Goal: Contribute content: Contribute content

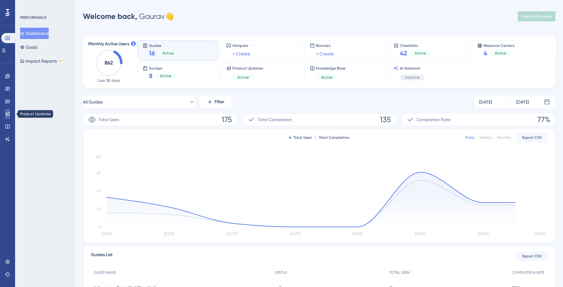
click at [6, 113] on icon at bounding box center [8, 114] width 4 height 4
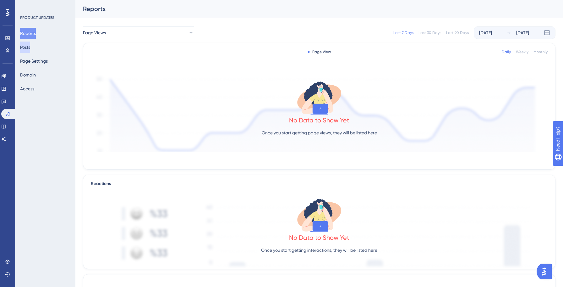
click at [27, 49] on button "Posts" at bounding box center [25, 46] width 10 height 11
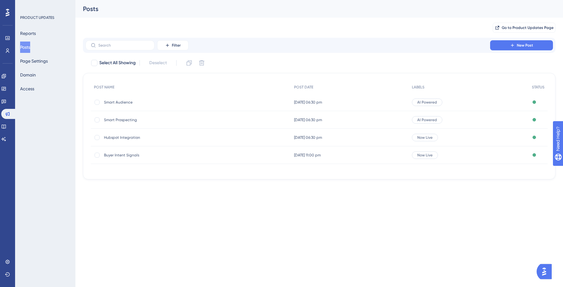
click at [116, 141] on div "Hubspot Integration Hubspot Integration" at bounding box center [154, 138] width 101 height 18
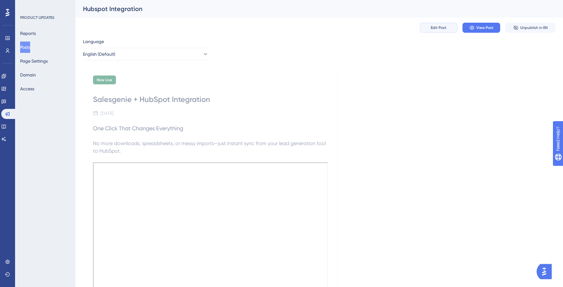
click at [448, 27] on button "Edit Post" at bounding box center [439, 28] width 38 height 10
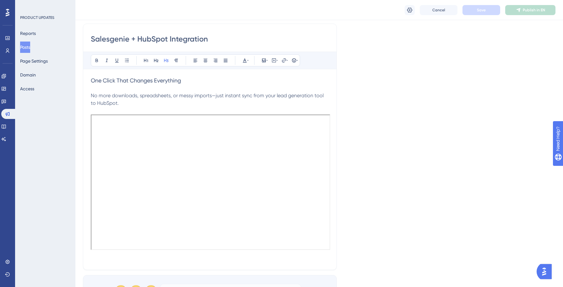
scroll to position [99, 0]
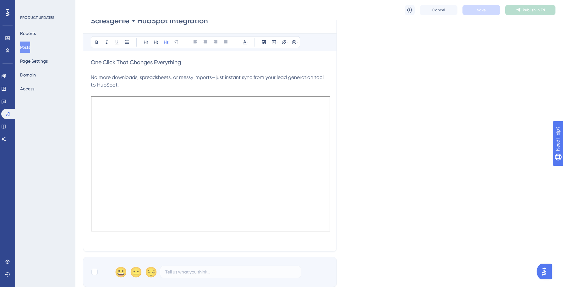
click at [191, 243] on div "Salesgenie + HubSpot Integration Bold Italic Underline Bullet Point Heading 1 H…" at bounding box center [210, 128] width 254 height 246
click at [188, 236] on h3 at bounding box center [210, 240] width 238 height 8
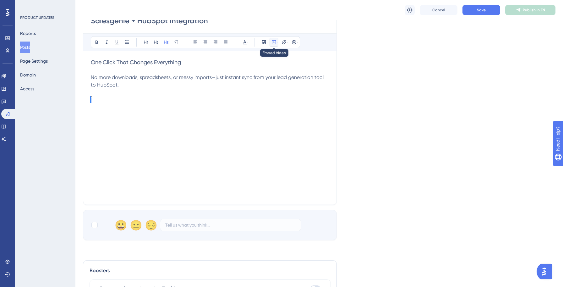
click at [273, 42] on icon at bounding box center [274, 42] width 5 height 5
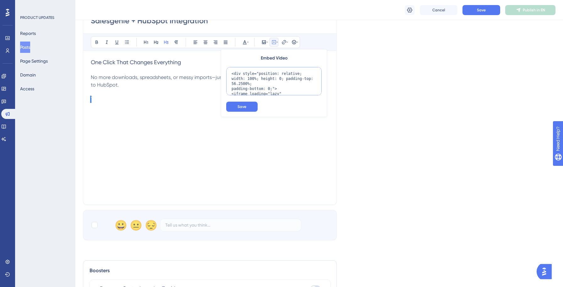
click at [259, 80] on textarea "<div style="position: relative; width: 100%; height: 0; padding-top: 56.2500%; …" at bounding box center [274, 81] width 96 height 28
paste textarea "<div style="position: relative; width: 100%; height: 0; padding-top: 56.2500%; …"
type textarea "<div style="position: relative; width: 100%; height: 0; padding-top: 56.2500%; …"
click at [250, 106] on button "Save" at bounding box center [241, 107] width 31 height 10
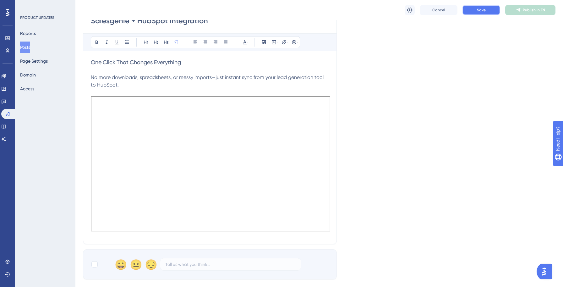
click at [482, 10] on span "Save" at bounding box center [481, 10] width 9 height 5
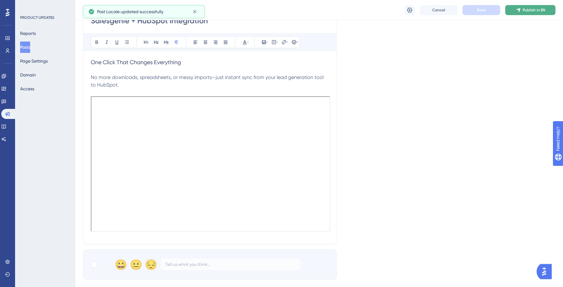
click at [531, 11] on span "Publish in EN" at bounding box center [534, 10] width 22 height 5
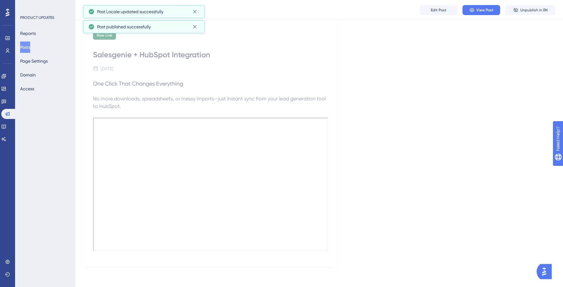
scroll to position [47, 0]
click at [30, 47] on button "Posts" at bounding box center [25, 46] width 10 height 11
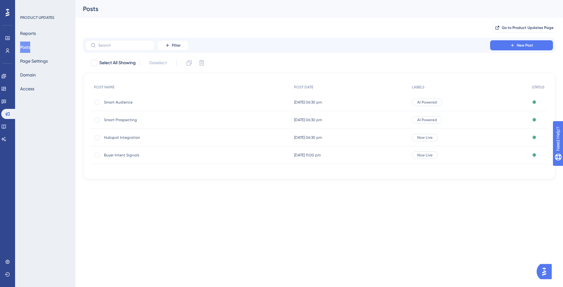
click at [119, 119] on span "Smart Prospecting" at bounding box center [154, 119] width 101 height 5
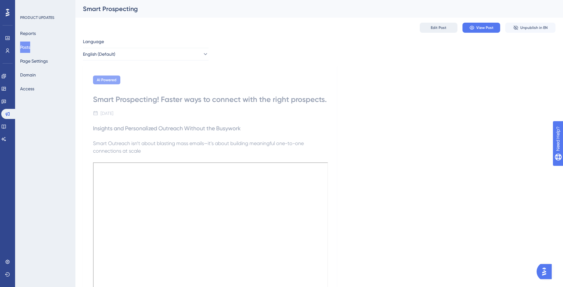
click at [437, 29] on span "Edit Post" at bounding box center [439, 27] width 16 height 5
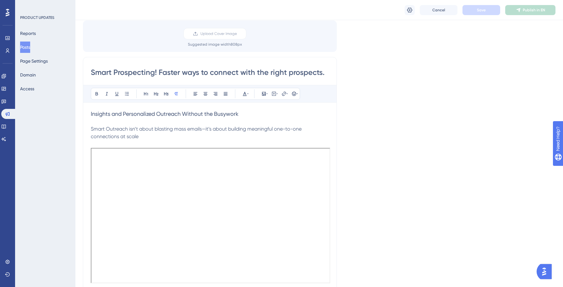
scroll to position [74, 0]
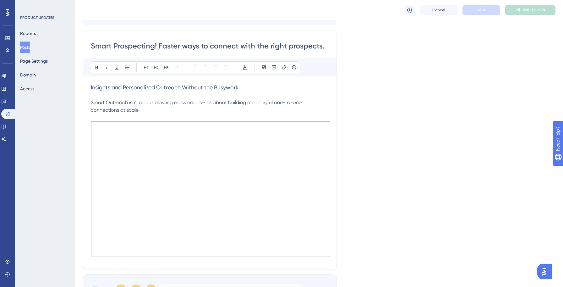
click at [180, 263] on div "Smart Prospecting! Faster ways to connect with the right prospects. Bold Italic…" at bounding box center [210, 149] width 254 height 239
click at [164, 115] on p at bounding box center [210, 118] width 238 height 8
click at [171, 107] on p "Smart Outreach isn’t about blasting mass emails—it’s about building meaningful …" at bounding box center [210, 106] width 238 height 15
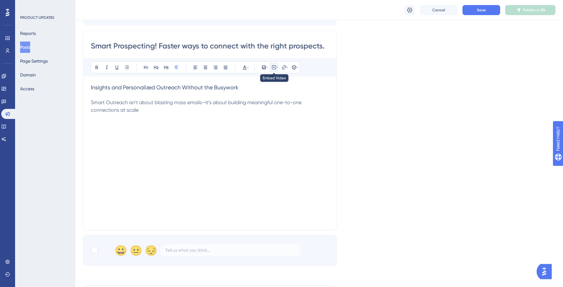
click at [273, 65] on icon at bounding box center [274, 67] width 4 height 4
click at [257, 105] on textarea at bounding box center [274, 106] width 96 height 28
paste textarea "<div style="position: relative; width: 100%; height: 0; padding-top: 56.2500%; …"
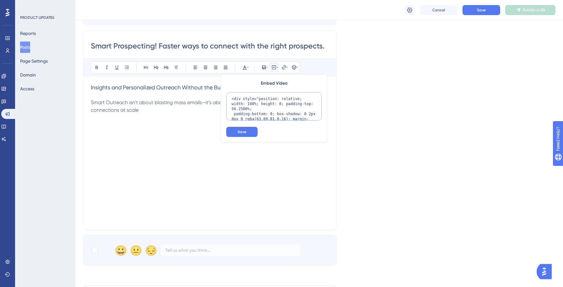
scroll to position [107, 0]
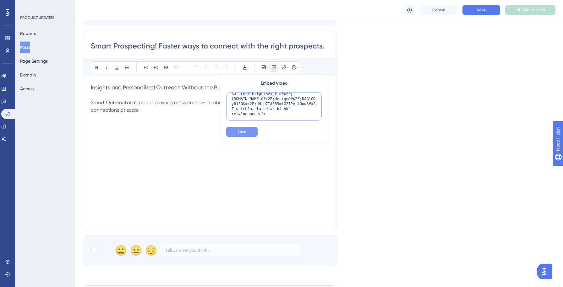
type textarea "<div style="position: relative; width: 100%; height: 0; padding-top: 56.2500%; …"
click at [240, 133] on span "Save" at bounding box center [242, 131] width 9 height 5
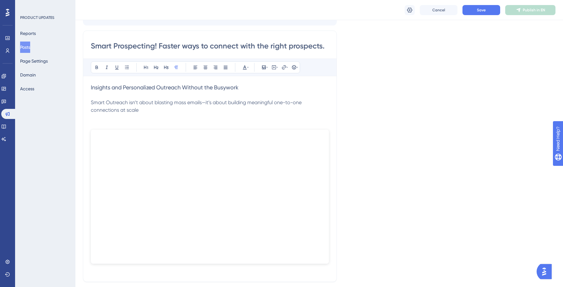
click at [163, 119] on p at bounding box center [210, 118] width 238 height 8
click at [475, 12] on button "Save" at bounding box center [482, 10] width 38 height 10
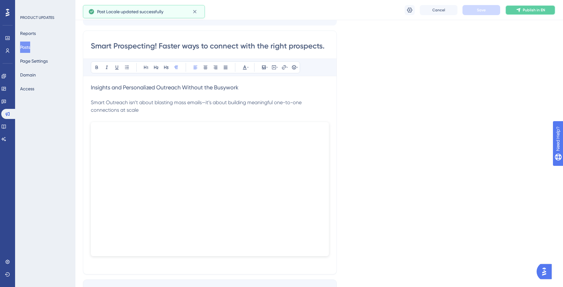
click at [537, 8] on span "Publish in EN" at bounding box center [534, 10] width 22 height 5
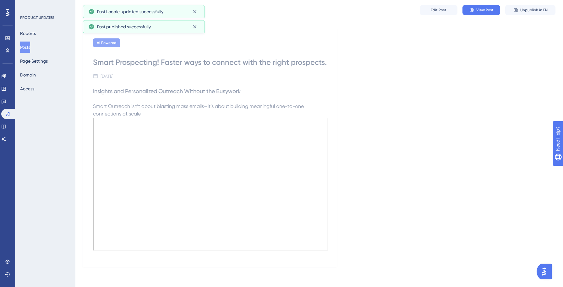
click at [30, 46] on button "Posts" at bounding box center [25, 46] width 10 height 11
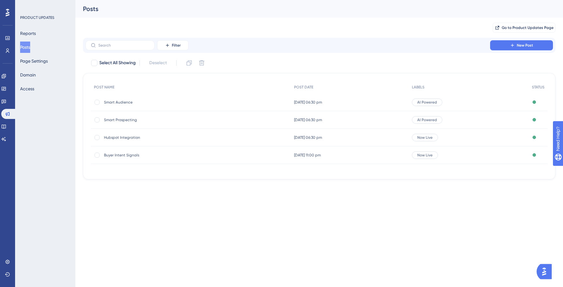
click at [122, 157] on span "Buyer Intent Signals" at bounding box center [154, 154] width 101 height 5
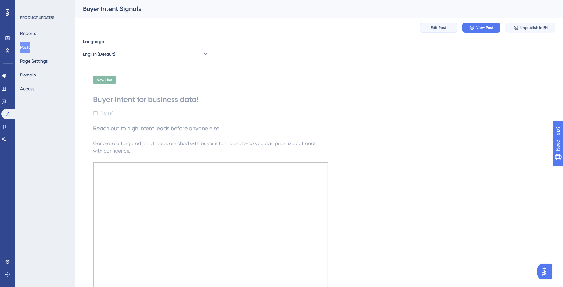
click at [439, 25] on span "Edit Post" at bounding box center [439, 27] width 16 height 5
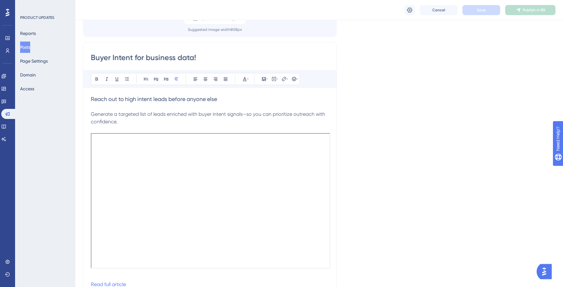
scroll to position [62, 0]
click at [181, 110] on p at bounding box center [210, 107] width 238 height 8
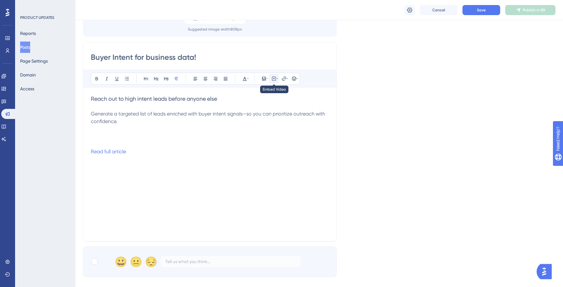
click at [273, 80] on icon at bounding box center [274, 78] width 5 height 5
click at [262, 109] on textarea at bounding box center [274, 117] width 96 height 28
paste textarea "<div style="position: relative; width: 100%; height: 0; padding-top: 56.2500%; …"
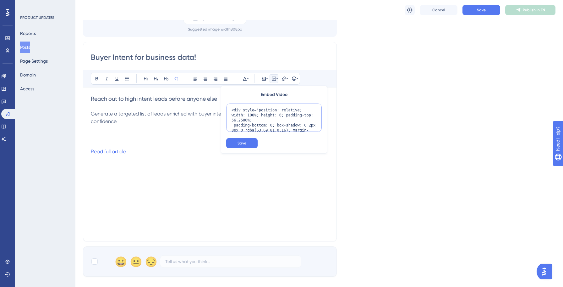
scroll to position [107, 0]
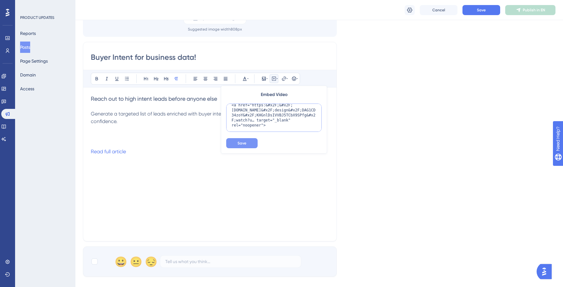
type textarea "<div style="position: relative; width: 100%; height: 0; padding-top: 56.2500%; …"
click at [245, 142] on span "Save" at bounding box center [242, 143] width 9 height 5
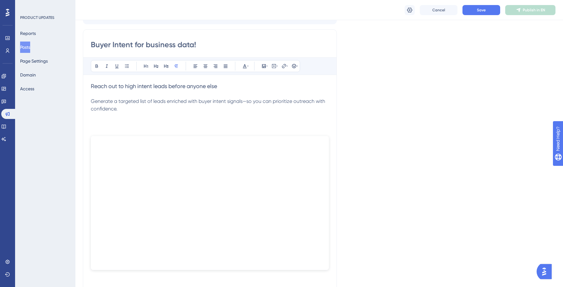
click at [194, 124] on p at bounding box center [210, 124] width 238 height 8
click at [481, 9] on span "Save" at bounding box center [481, 10] width 9 height 5
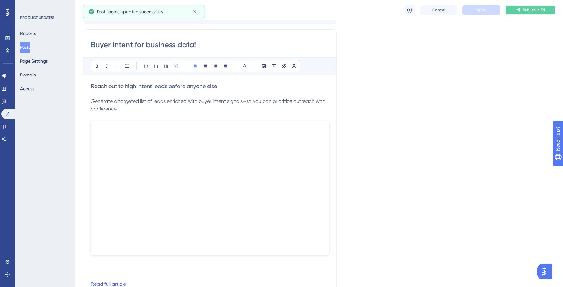
click at [529, 10] on span "Publish in EN" at bounding box center [534, 10] width 22 height 5
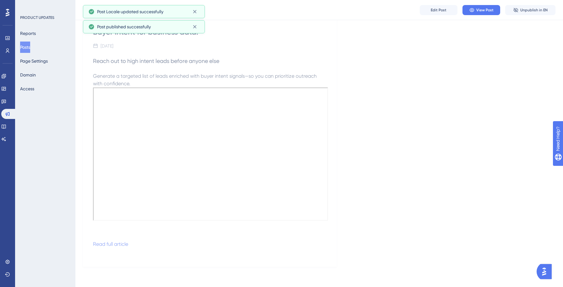
scroll to position [69, 0]
click at [30, 46] on button "Posts" at bounding box center [25, 46] width 10 height 11
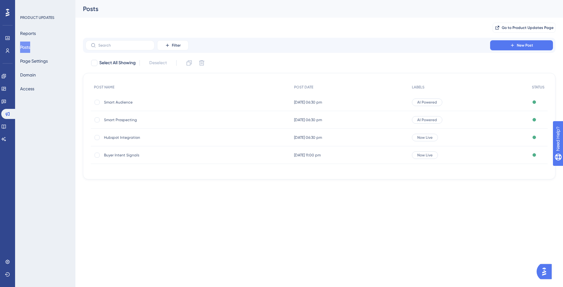
click at [123, 101] on span "Smart Audience" at bounding box center [154, 102] width 101 height 5
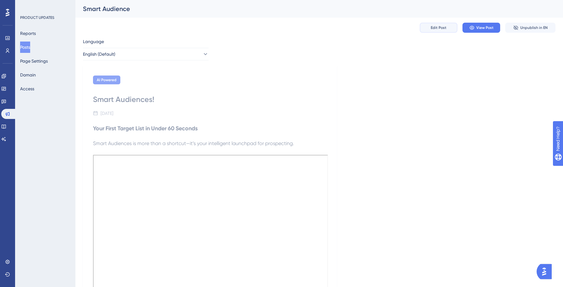
click at [439, 31] on button "Edit Post" at bounding box center [439, 28] width 38 height 10
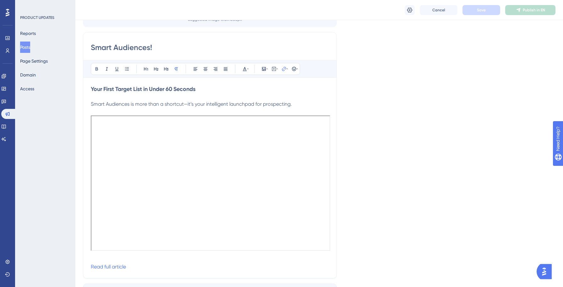
scroll to position [78, 0]
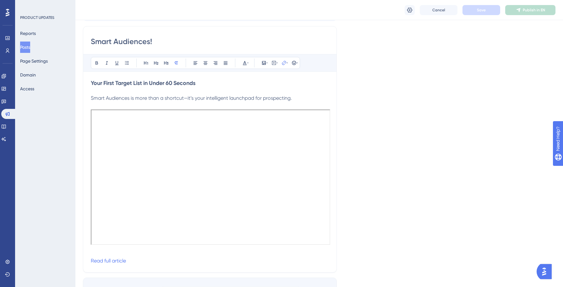
click at [199, 249] on div at bounding box center [210, 179] width 238 height 140
click at [195, 248] on div at bounding box center [210, 179] width 238 height 140
click at [293, 100] on p "Smart Audiences is more than a shortcut—it’s your intelligent launchpad for pro…" at bounding box center [210, 98] width 238 height 8
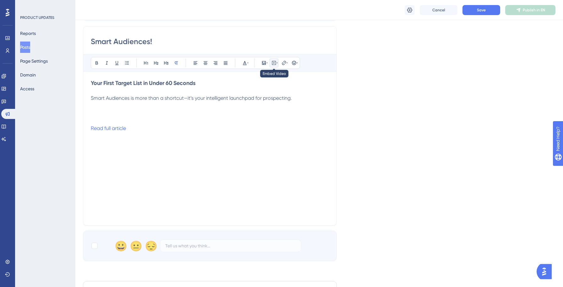
click at [275, 63] on icon at bounding box center [274, 62] width 5 height 5
click at [272, 103] on textarea at bounding box center [274, 102] width 96 height 28
paste textarea "<div style="position: relative; width: 100%; height: 0; padding-top: 56.2500%; …"
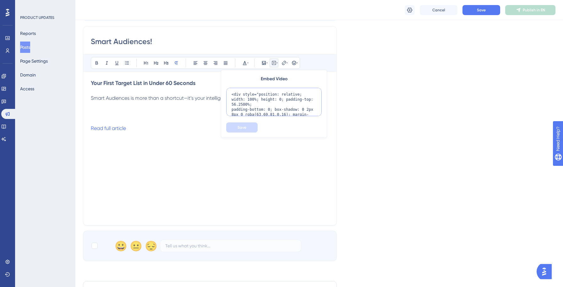
scroll to position [107, 0]
type textarea "<div style="position: relative; width: 100%; height: 0; padding-top: 56.2500%; …"
click at [246, 129] on button "Save" at bounding box center [241, 127] width 31 height 10
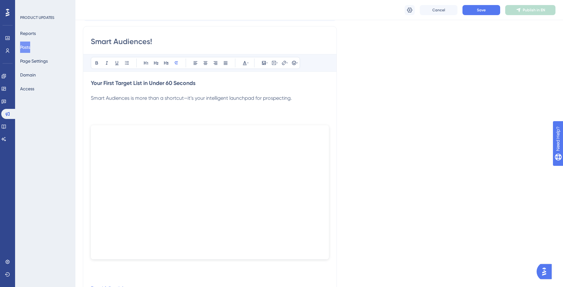
click at [220, 113] on p at bounding box center [210, 113] width 238 height 8
click at [121, 252] on div at bounding box center [210, 182] width 238 height 145
click at [113, 262] on p at bounding box center [210, 258] width 238 height 8
click at [480, 13] on button "Save" at bounding box center [482, 10] width 38 height 10
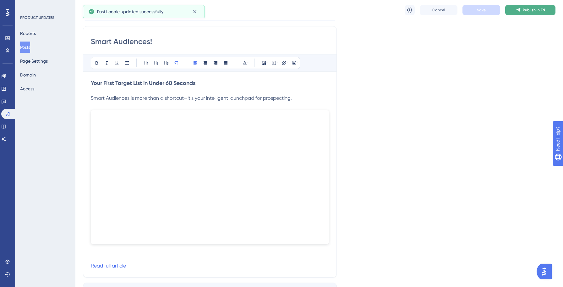
click at [534, 8] on span "Publish in EN" at bounding box center [534, 10] width 22 height 5
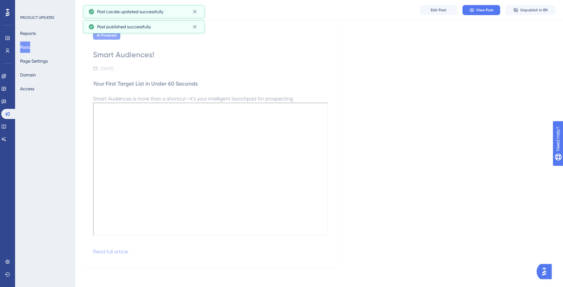
scroll to position [47, 0]
click at [30, 45] on button "Posts" at bounding box center [25, 46] width 10 height 11
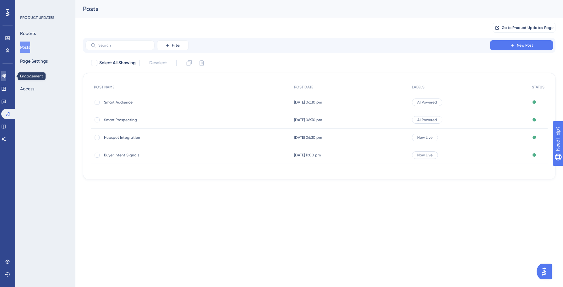
click at [6, 76] on icon at bounding box center [3, 76] width 5 height 5
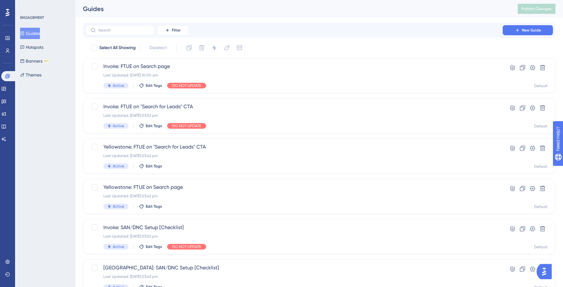
click at [36, 32] on button "Guides" at bounding box center [30, 33] width 20 height 11
click at [120, 30] on input "text" at bounding box center [123, 30] width 51 height 4
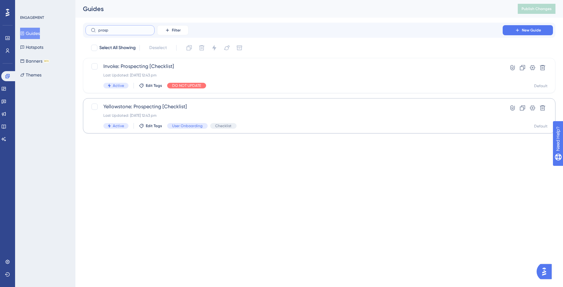
type input "prosp"
click at [214, 106] on span "Yellowstone: Prospecting [Checklist]" at bounding box center [294, 107] width 382 height 8
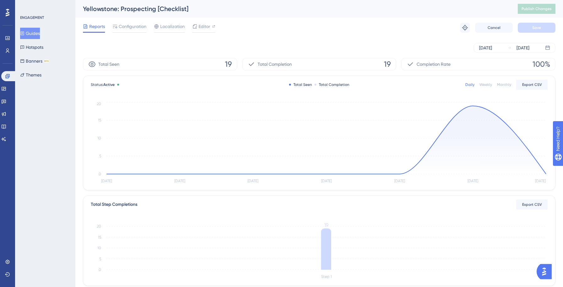
click at [40, 34] on button "Guides" at bounding box center [30, 33] width 20 height 11
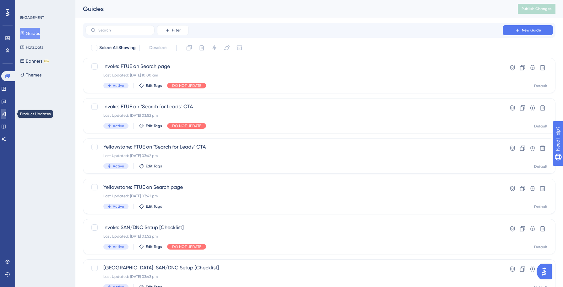
click at [6, 114] on icon at bounding box center [3, 113] width 5 height 5
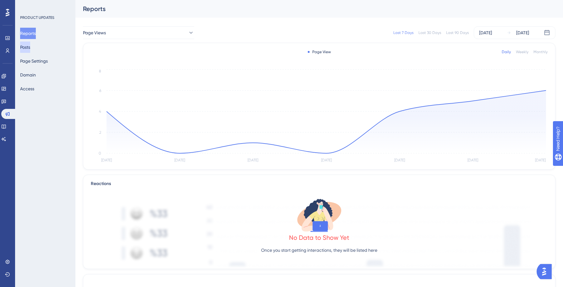
click at [30, 51] on button "Posts" at bounding box center [25, 46] width 10 height 11
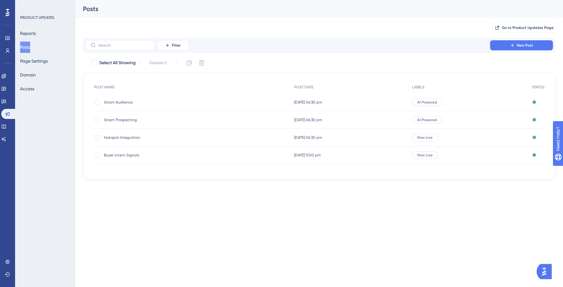
click at [123, 101] on span "Smart Audience" at bounding box center [154, 102] width 101 height 5
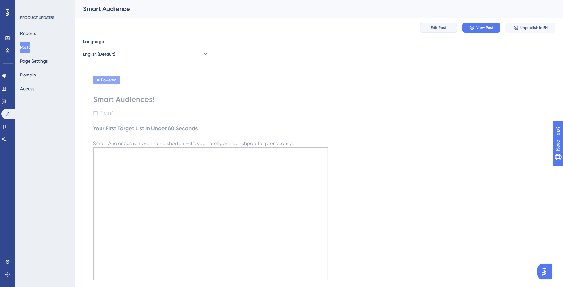
click at [446, 28] on span "Edit Post" at bounding box center [439, 27] width 16 height 5
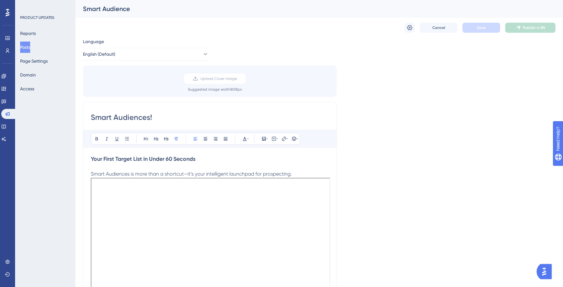
click at [310, 174] on p "Smart Audiences is more than a shortcut—it’s your intelligent launchpad for pro…" at bounding box center [210, 174] width 238 height 8
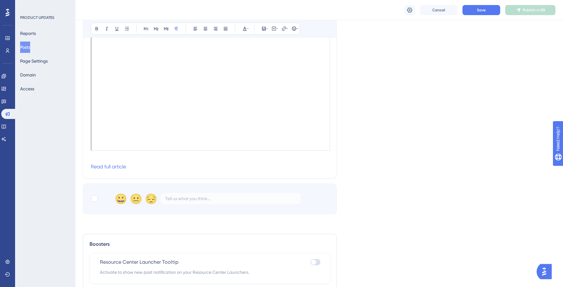
scroll to position [185, 0]
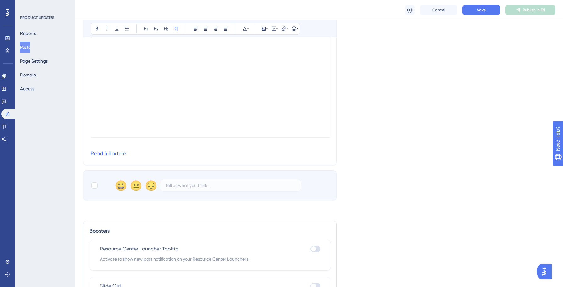
click at [170, 145] on p at bounding box center [210, 146] width 238 height 8
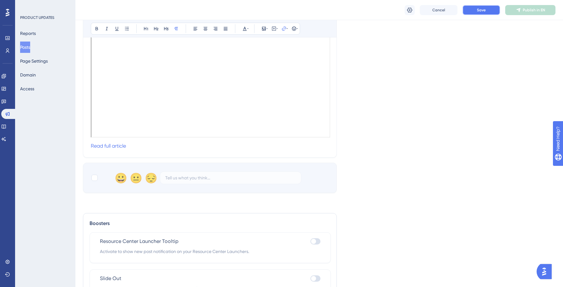
click at [489, 11] on button "Save" at bounding box center [482, 10] width 38 height 10
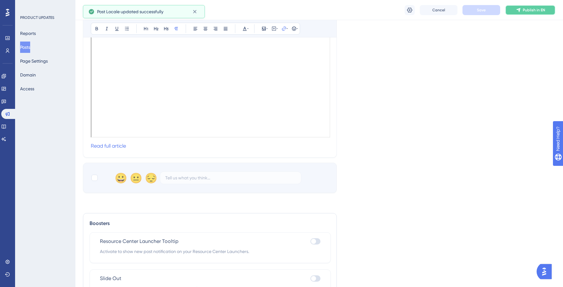
click at [531, 12] on span "Publish in EN" at bounding box center [534, 10] width 22 height 5
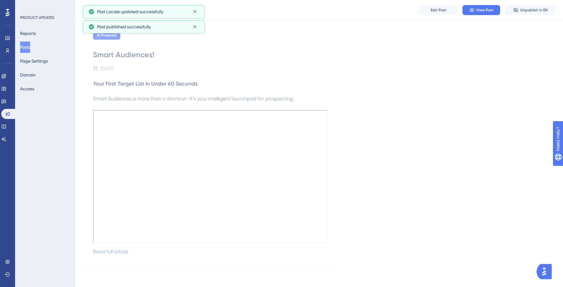
scroll to position [47, 0]
click at [30, 48] on button "Posts" at bounding box center [25, 46] width 10 height 11
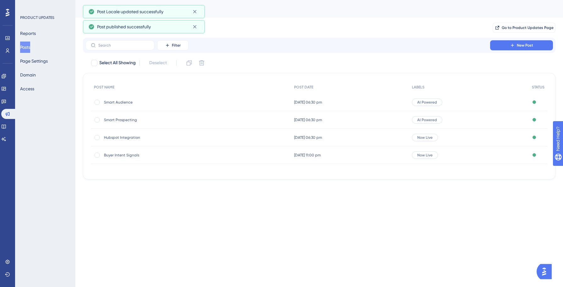
click at [122, 121] on span "Smart Prospecting" at bounding box center [154, 119] width 101 height 5
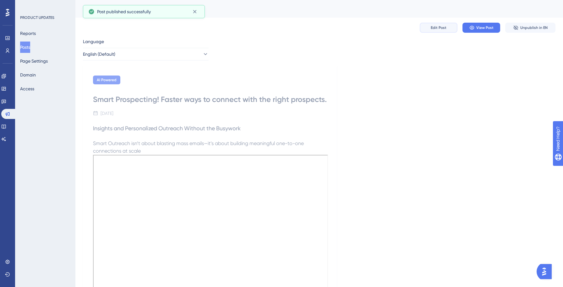
click at [444, 25] on button "Edit Post" at bounding box center [439, 28] width 38 height 10
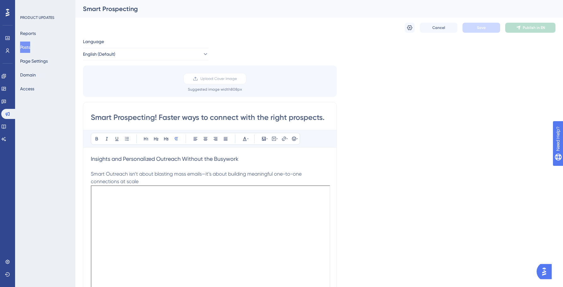
click at [166, 179] on p "Smart Outreach isn’t about blasting mass emails—it’s about building meaningful …" at bounding box center [210, 177] width 238 height 15
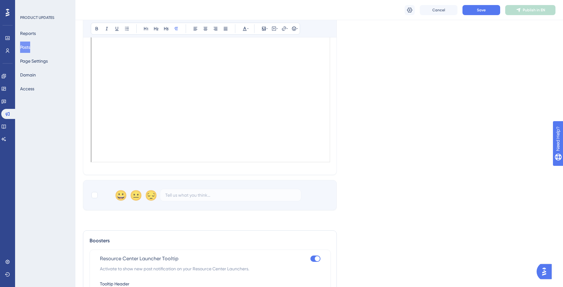
scroll to position [172, 0]
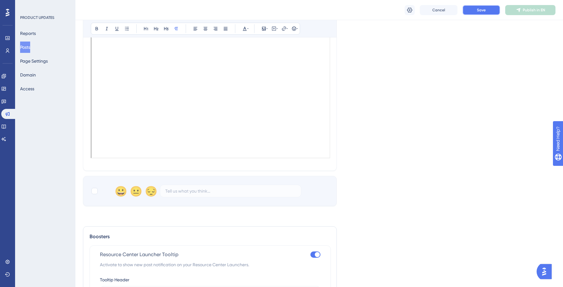
click at [483, 11] on span "Save" at bounding box center [481, 10] width 9 height 5
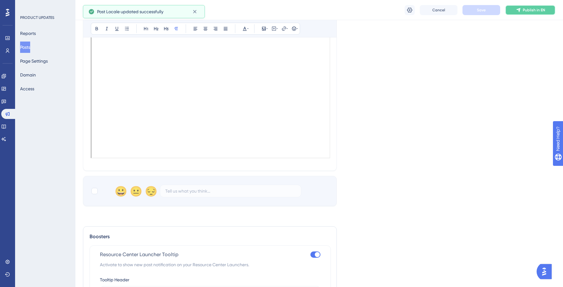
click at [533, 12] on span "Publish in EN" at bounding box center [534, 10] width 22 height 5
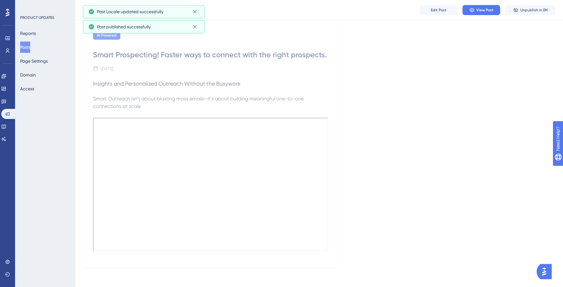
scroll to position [57, 0]
click at [26, 48] on button "Posts" at bounding box center [25, 46] width 10 height 11
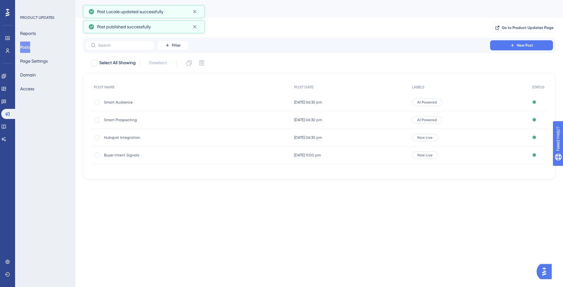
click at [123, 140] on div "Hubspot Integration Hubspot Integration" at bounding box center [154, 138] width 101 height 18
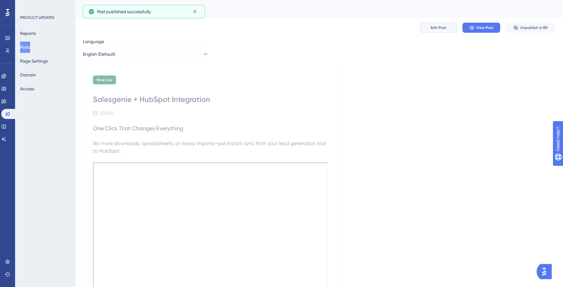
click at [436, 30] on span "Edit Post" at bounding box center [439, 27] width 16 height 5
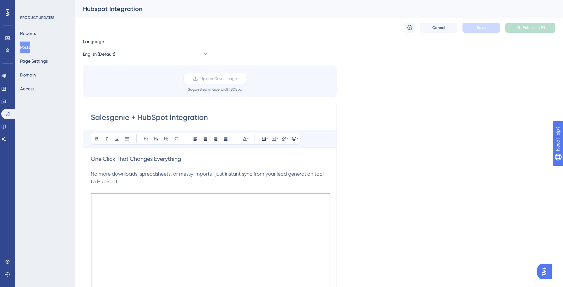
click at [30, 47] on button "Posts" at bounding box center [25, 46] width 10 height 11
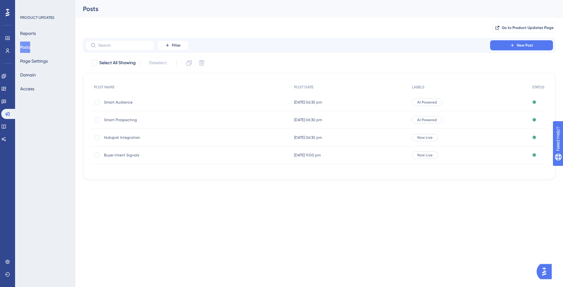
click at [131, 153] on span "Buyer Intent Signals" at bounding box center [154, 154] width 101 height 5
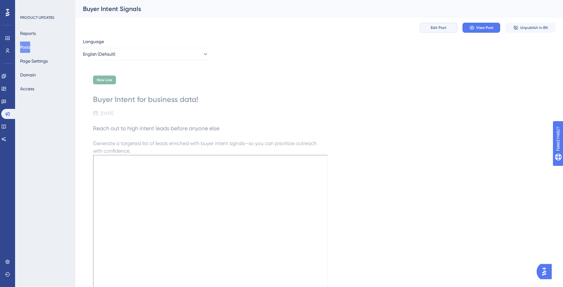
click at [441, 29] on span "Edit Post" at bounding box center [439, 27] width 16 height 5
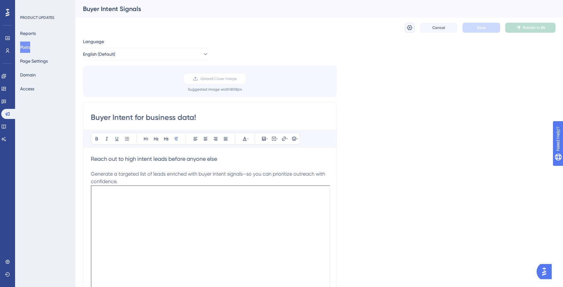
click at [407, 30] on icon at bounding box center [410, 28] width 6 height 6
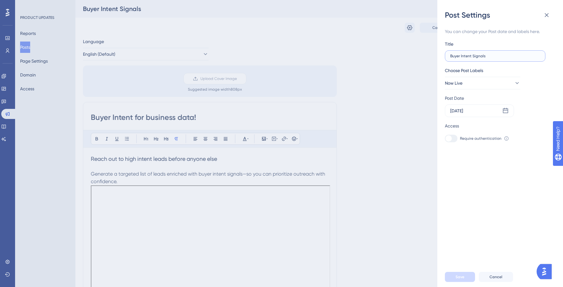
click at [487, 56] on input "Buyer Intent Signals" at bounding box center [495, 56] width 90 height 4
type input "Buyer Intent for business data"
click at [489, 177] on div "You can change your Post date and labels here. Title Buyer Intent for business …" at bounding box center [503, 143] width 116 height 246
click at [460, 276] on span "Save" at bounding box center [460, 276] width 9 height 5
click at [544, 16] on icon at bounding box center [547, 15] width 8 height 8
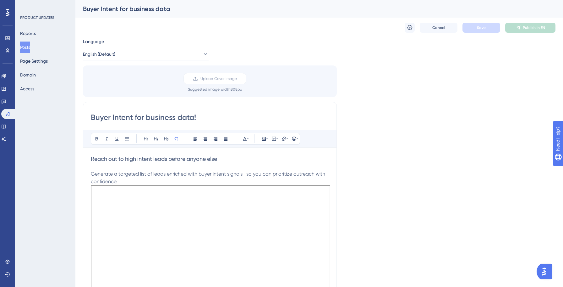
click at [176, 180] on p "Generate a targeted list of leads enriched with buyer intent signals—so you can…" at bounding box center [210, 177] width 238 height 15
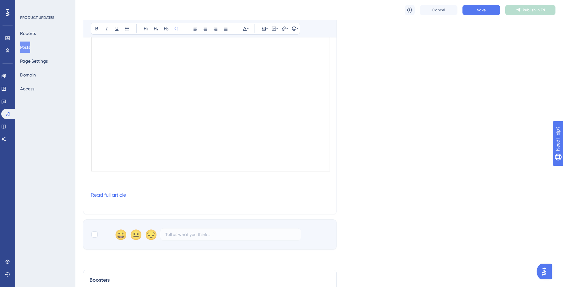
scroll to position [158, 0]
click at [95, 184] on p at bounding box center [210, 181] width 238 height 8
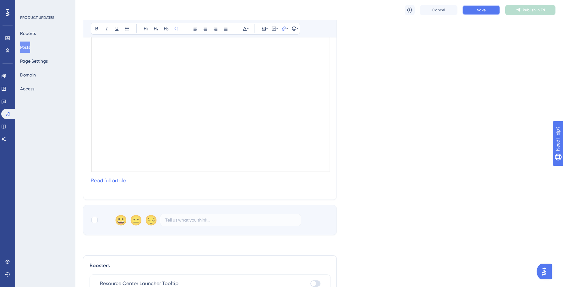
click at [486, 8] on button "Save" at bounding box center [482, 10] width 38 height 10
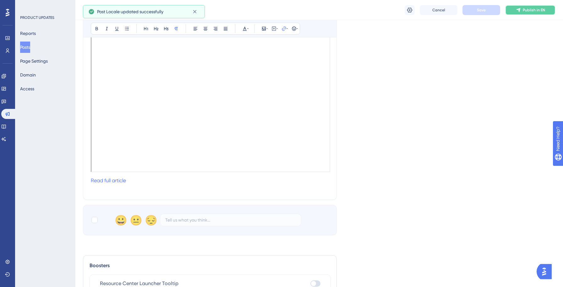
click at [530, 12] on button "Publish in EN" at bounding box center [530, 10] width 50 height 10
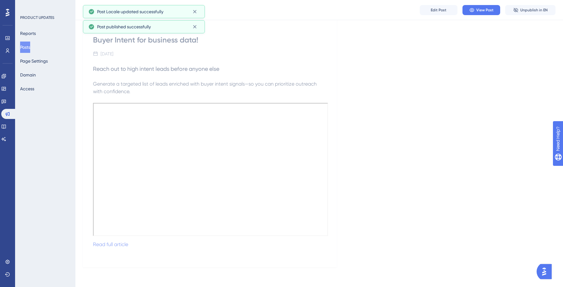
click at [28, 49] on button "Posts" at bounding box center [25, 46] width 10 height 11
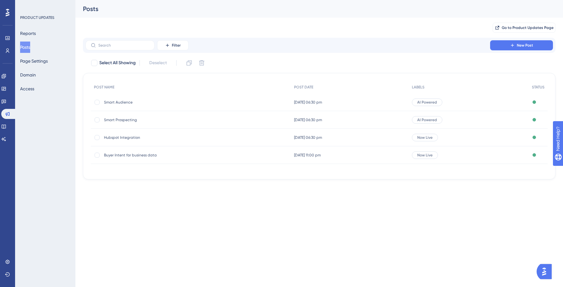
click at [121, 104] on span "Smart Audience" at bounding box center [154, 102] width 101 height 5
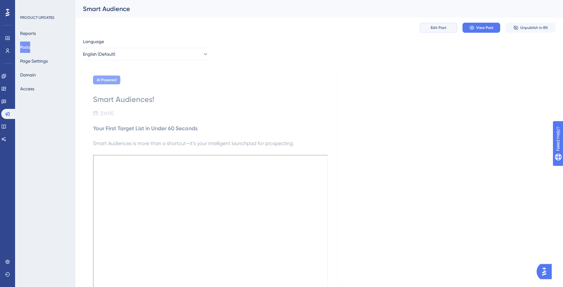
click at [437, 26] on span "Edit Post" at bounding box center [439, 27] width 16 height 5
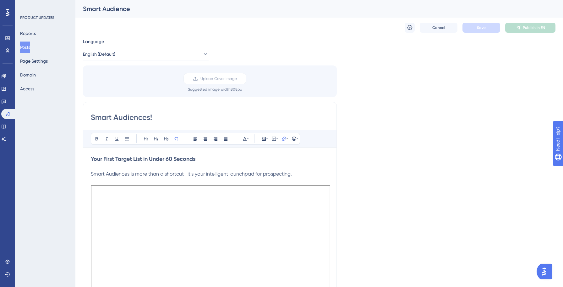
click at [138, 161] on strong "Your First Target List in Under 60 Seconds" at bounding box center [143, 158] width 105 height 7
click at [106, 176] on span "Smart Audiences is more than a shortcut—it’s your intelligent launchpad for pro…" at bounding box center [191, 174] width 201 height 6
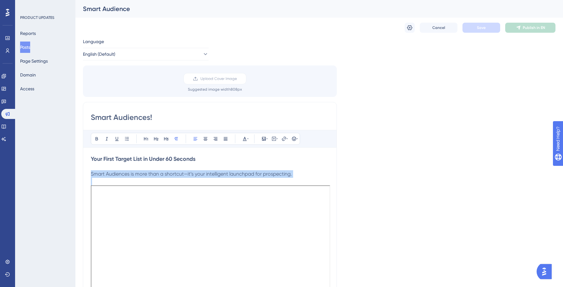
click at [106, 176] on span "Smart Audiences is more than a shortcut—it’s your intelligent launchpad for pro…" at bounding box center [191, 174] width 201 height 6
click at [30, 47] on button "Posts" at bounding box center [25, 46] width 10 height 11
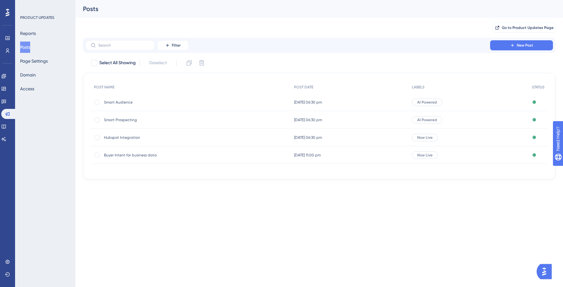
click at [119, 121] on span "Smart Prospecting" at bounding box center [154, 119] width 101 height 5
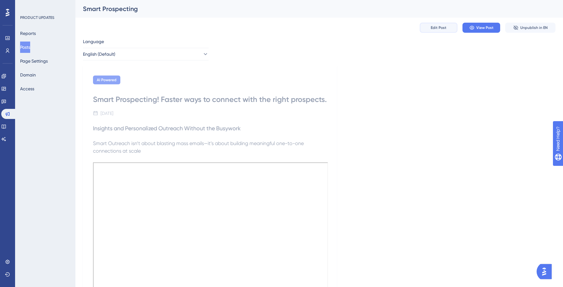
click at [437, 28] on span "Edit Post" at bounding box center [439, 27] width 16 height 5
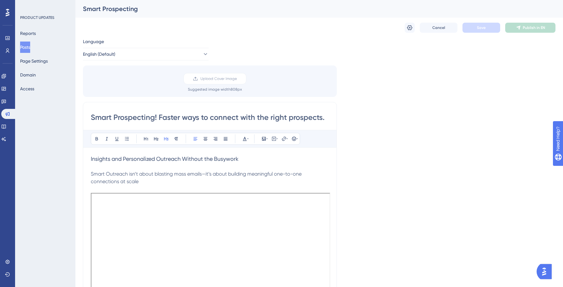
click at [158, 158] on span "Insights and Personalized Outreach Without the Busywork" at bounding box center [165, 158] width 148 height 7
click at [97, 139] on icon at bounding box center [96, 138] width 5 height 5
click at [473, 29] on button "Save" at bounding box center [482, 28] width 38 height 10
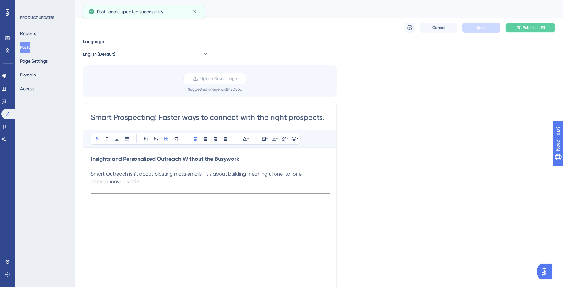
click at [527, 29] on span "Publish in EN" at bounding box center [534, 27] width 22 height 5
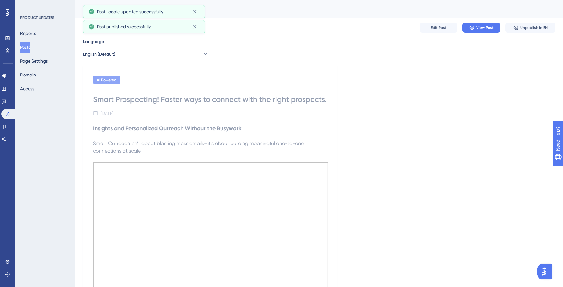
click at [30, 48] on button "Posts" at bounding box center [25, 46] width 10 height 11
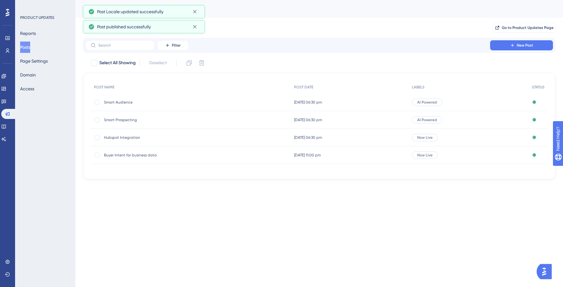
click at [127, 136] on span "Hubspot Integration" at bounding box center [154, 137] width 101 height 5
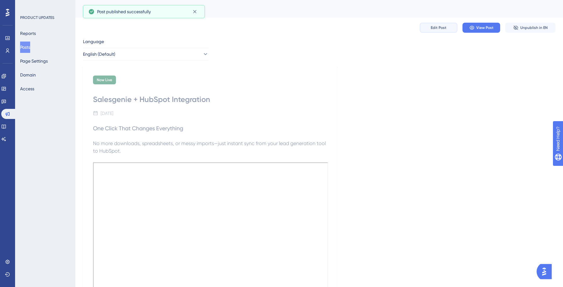
click at [438, 29] on span "Edit Post" at bounding box center [439, 27] width 16 height 5
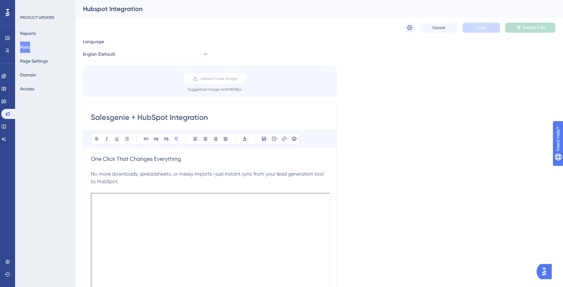
click at [163, 158] on span "One Click That Changes Everything" at bounding box center [136, 158] width 90 height 7
click at [97, 139] on icon at bounding box center [96, 138] width 5 height 5
click at [119, 177] on p "No more downloads, spreadsheets, or messy imports—just instant sync from your l…" at bounding box center [210, 177] width 238 height 15
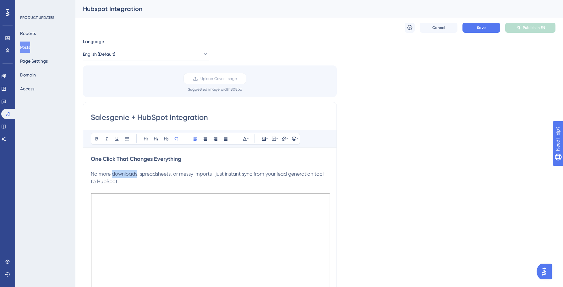
click at [119, 177] on p "No more downloads, spreadsheets, or messy imports—just instant sync from your l…" at bounding box center [210, 177] width 238 height 15
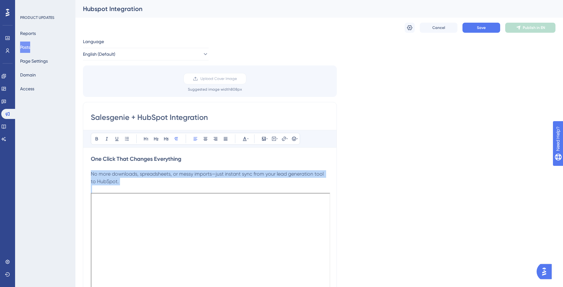
click at [119, 177] on p "No more downloads, spreadsheets, or messy imports—just instant sync from your l…" at bounding box center [210, 177] width 238 height 15
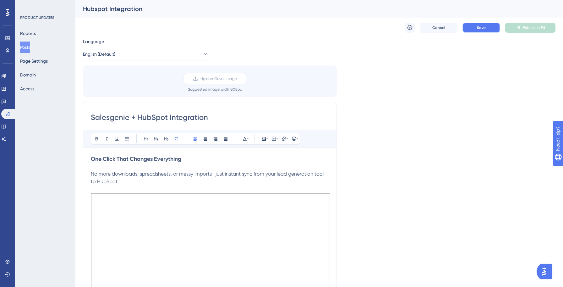
click at [476, 28] on button "Save" at bounding box center [482, 28] width 38 height 10
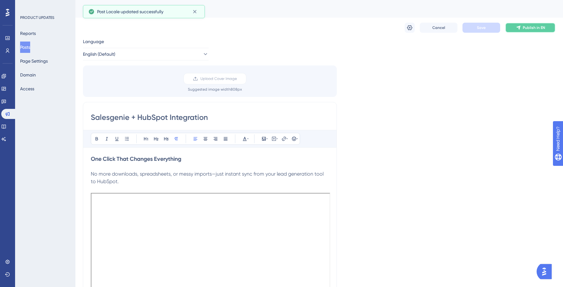
click at [525, 27] on span "Publish in EN" at bounding box center [534, 27] width 22 height 5
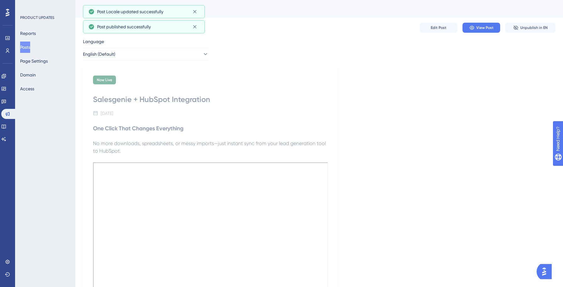
click at [26, 44] on button "Posts" at bounding box center [25, 46] width 10 height 11
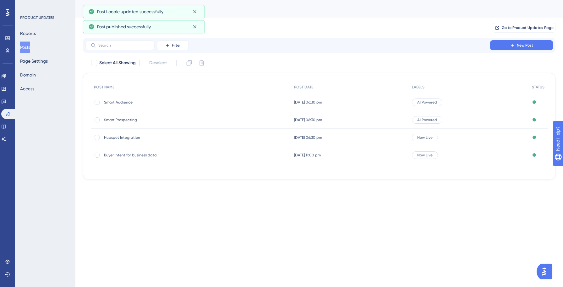
click at [116, 155] on span "Buyer Intent for business data" at bounding box center [154, 154] width 101 height 5
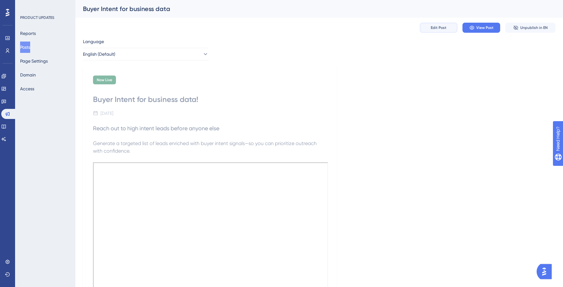
click at [433, 29] on span "Edit Post" at bounding box center [439, 27] width 16 height 5
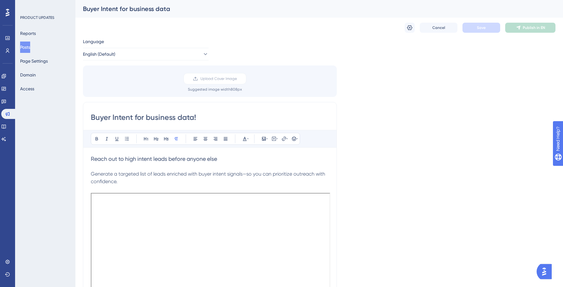
click at [165, 161] on span "Reach out to high intent leads before anyone else" at bounding box center [154, 158] width 126 height 7
click at [97, 139] on icon at bounding box center [96, 138] width 5 height 5
click at [123, 173] on span "Generate a targeted list of leads enriched with buyer intent signals—so you can…" at bounding box center [209, 178] width 236 height 14
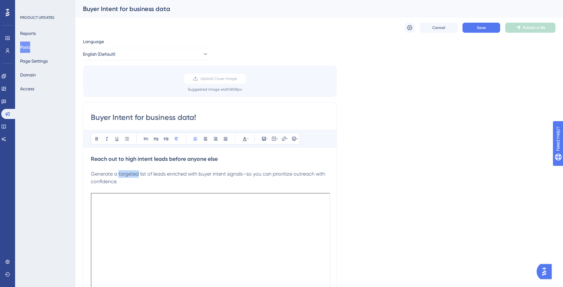
click at [123, 173] on span "Generate a targeted list of leads enriched with buyer intent signals—so you can…" at bounding box center [209, 178] width 236 height 14
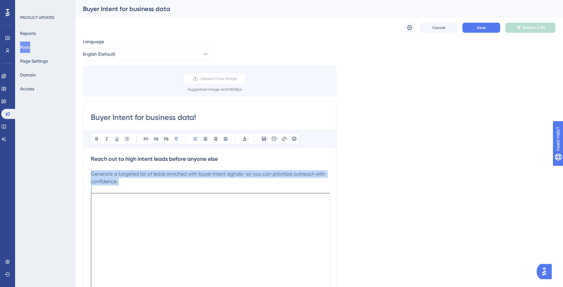
click at [123, 173] on span "Generate a targeted list of leads enriched with buyer intent signals—so you can…" at bounding box center [209, 178] width 236 height 14
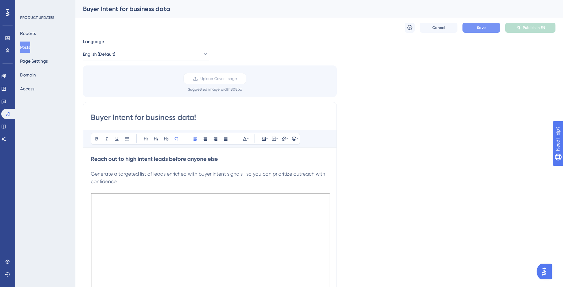
click at [466, 29] on button "Save" at bounding box center [482, 28] width 38 height 10
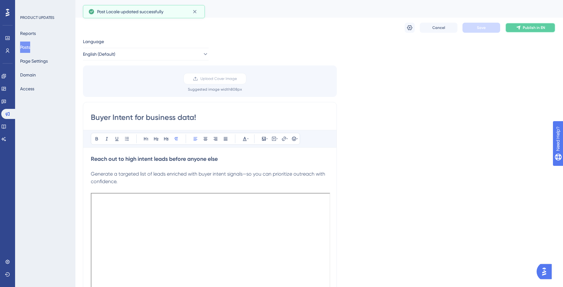
click at [521, 28] on button "Publish in EN" at bounding box center [530, 28] width 50 height 10
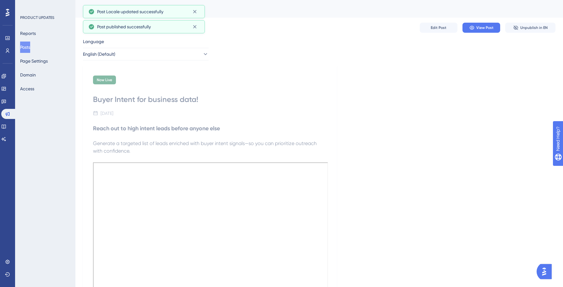
click at [30, 48] on button "Posts" at bounding box center [25, 46] width 10 height 11
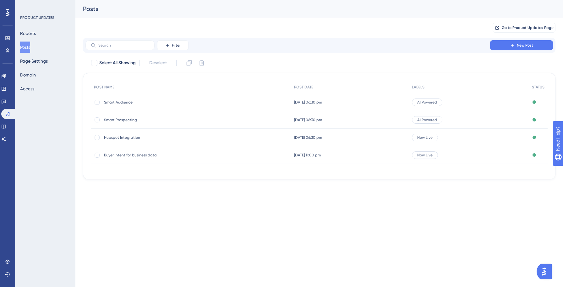
click at [118, 106] on div "Smart Audience Smart Audience" at bounding box center [154, 102] width 101 height 18
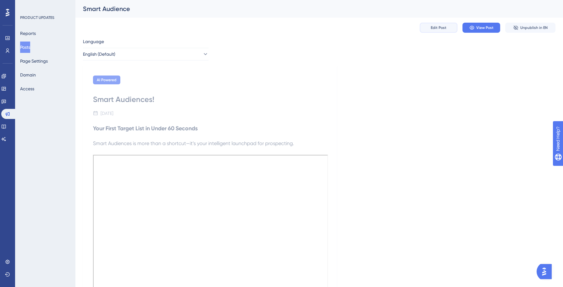
click at [437, 27] on span "Edit Post" at bounding box center [439, 27] width 16 height 5
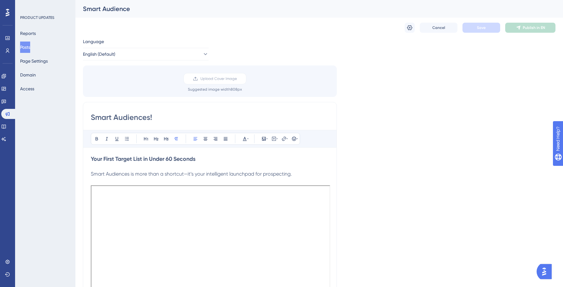
click at [92, 172] on span "Smart Audiences is more than a shortcut—it’s your intelligent launchpad for pro…" at bounding box center [191, 174] width 201 height 6
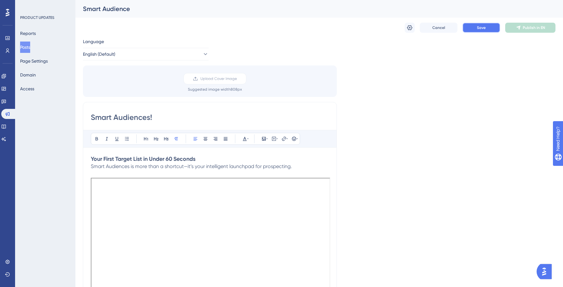
click at [474, 24] on button "Save" at bounding box center [482, 28] width 38 height 10
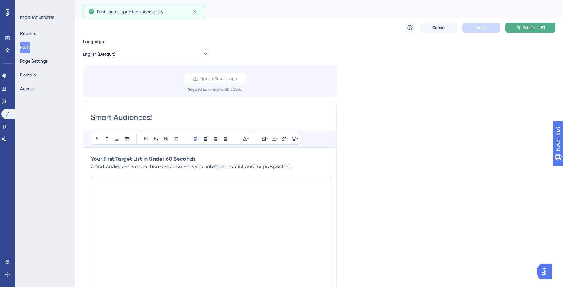
click at [530, 28] on span "Publish in EN" at bounding box center [534, 27] width 22 height 5
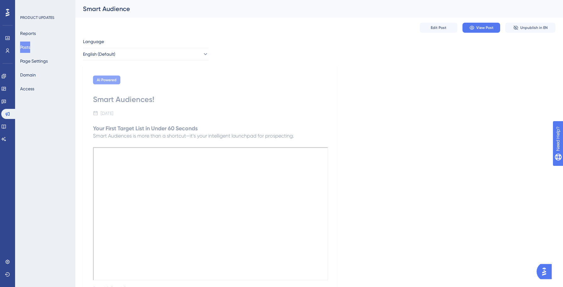
click at [30, 47] on button "Posts" at bounding box center [25, 46] width 10 height 11
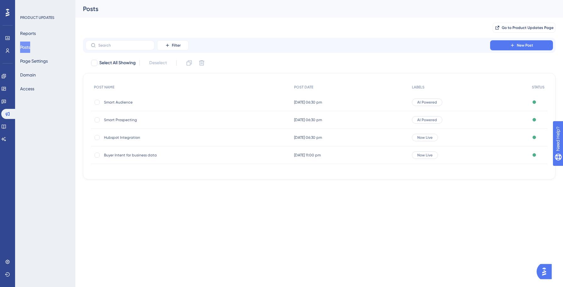
click at [124, 118] on span "Smart Prospecting" at bounding box center [154, 119] width 101 height 5
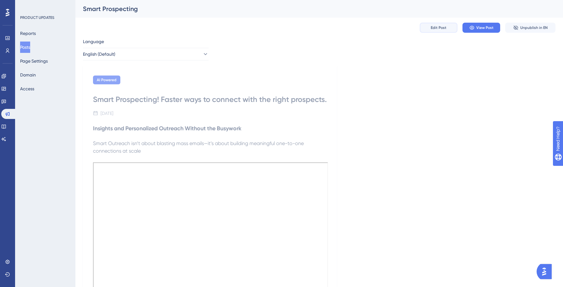
click at [444, 30] on span "Edit Post" at bounding box center [439, 27] width 16 height 5
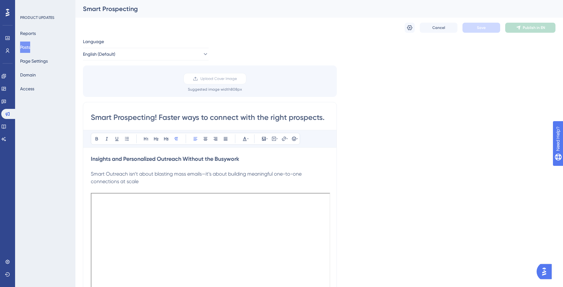
click at [93, 173] on span "Smart Outreach isn’t about blasting mass emails—it’s about building meaningful …" at bounding box center [197, 178] width 212 height 14
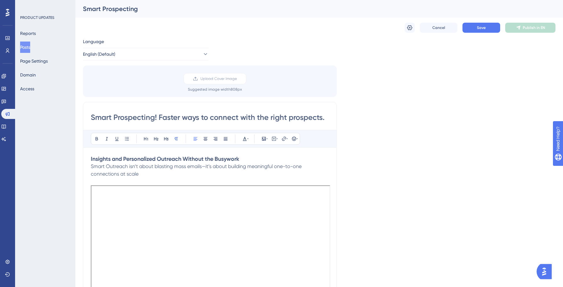
click at [486, 33] on div "Cancel Save Publish in EN" at bounding box center [319, 28] width 473 height 20
click at [484, 30] on button "Save" at bounding box center [482, 28] width 38 height 10
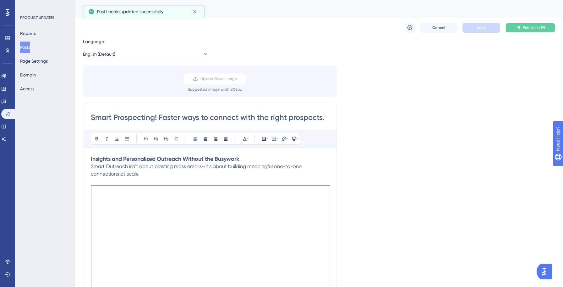
click at [531, 27] on span "Publish in EN" at bounding box center [534, 27] width 22 height 5
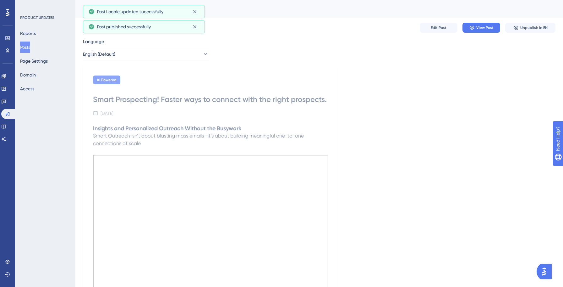
click at [30, 50] on button "Posts" at bounding box center [25, 46] width 10 height 11
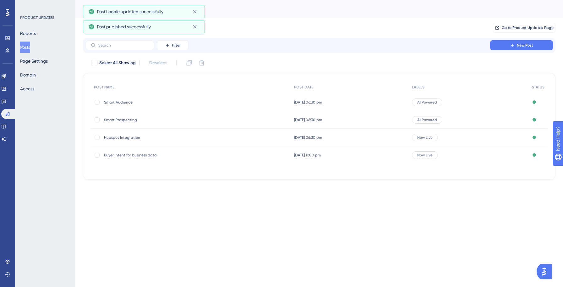
click at [131, 139] on span "Hubspot Integration" at bounding box center [154, 137] width 101 height 5
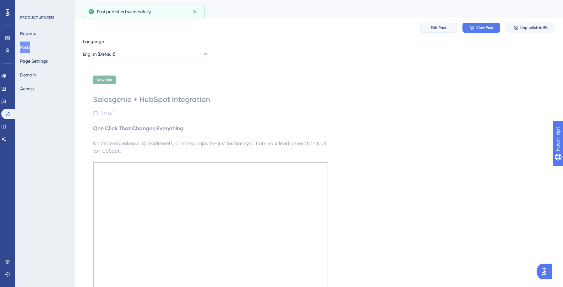
click at [449, 26] on button "Edit Post" at bounding box center [439, 28] width 38 height 10
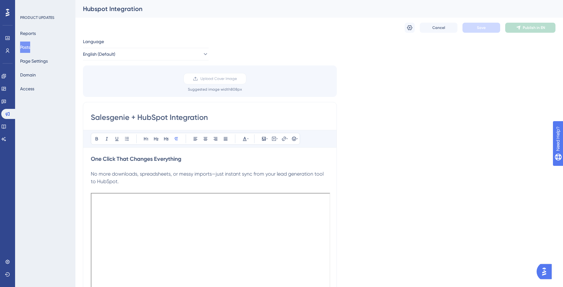
click at [92, 174] on span "No more downloads, spreadsheets, or messy imports—just instant sync from your l…" at bounding box center [208, 178] width 234 height 14
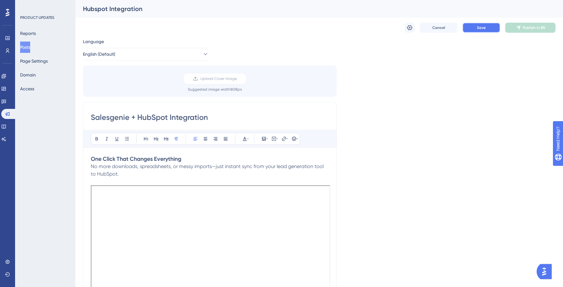
click at [484, 28] on span "Save" at bounding box center [481, 27] width 9 height 5
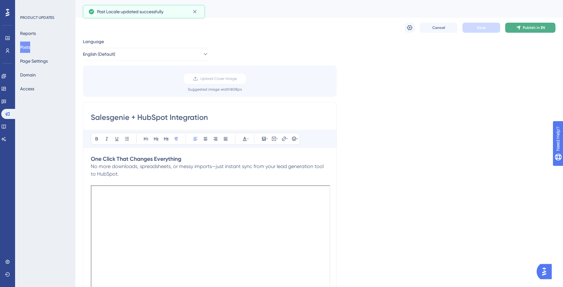
click at [523, 30] on span "Publish in EN" at bounding box center [534, 27] width 22 height 5
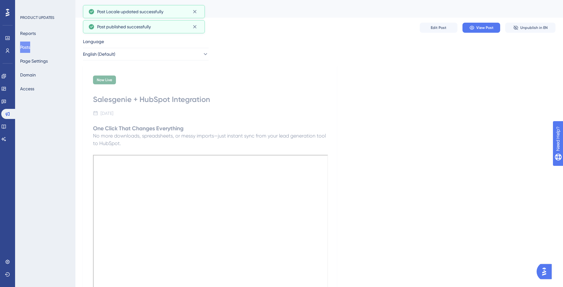
click at [30, 50] on button "Posts" at bounding box center [25, 46] width 10 height 11
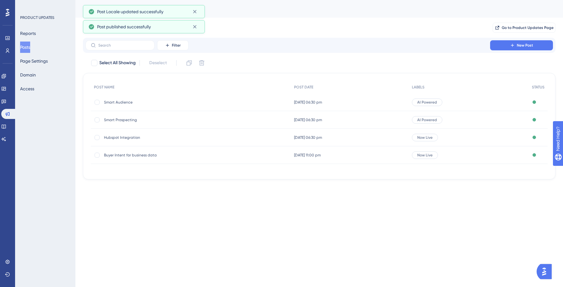
click at [134, 154] on span "Buyer Intent for business data" at bounding box center [154, 154] width 101 height 5
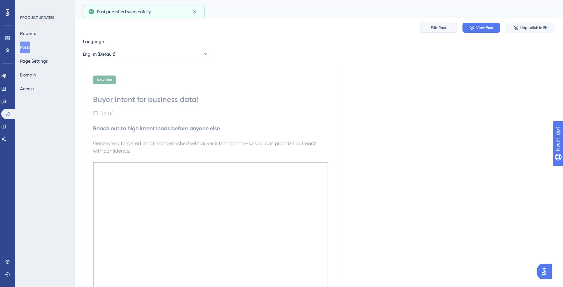
click at [440, 29] on span "Edit Post" at bounding box center [439, 27] width 16 height 5
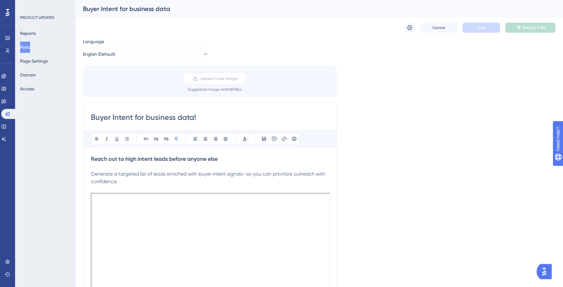
click at [102, 171] on span "Generate a targeted list of leads enriched with buyer intent signals—so you can…" at bounding box center [209, 178] width 236 height 14
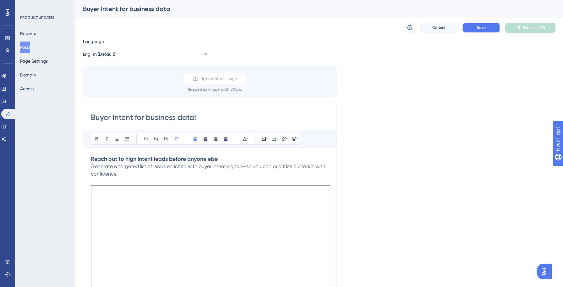
click at [486, 28] on span "Save" at bounding box center [481, 27] width 9 height 5
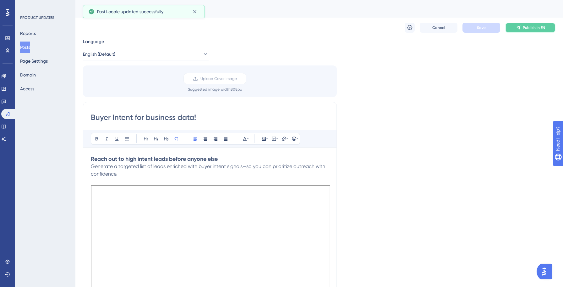
click at [535, 28] on span "Publish in EN" at bounding box center [534, 27] width 22 height 5
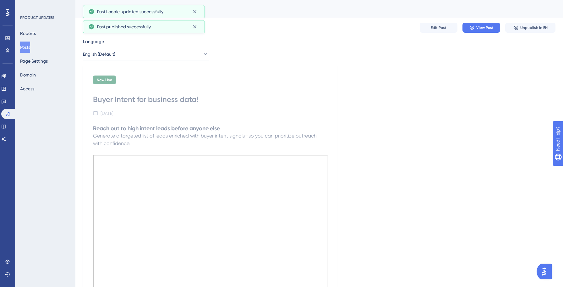
click at [29, 49] on button "Posts" at bounding box center [25, 46] width 10 height 11
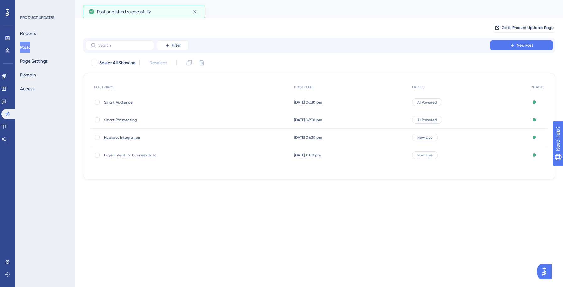
click at [280, 24] on div "Go to Product Updates Page" at bounding box center [319, 28] width 473 height 20
